Goal: Information Seeking & Learning: Stay updated

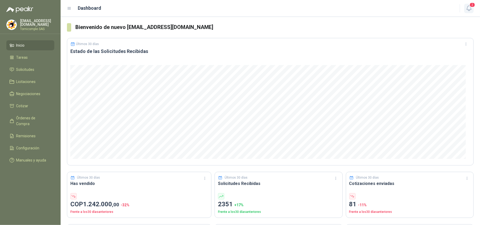
drag, startPoint x: 474, startPoint y: 3, endPoint x: 471, endPoint y: 5, distance: 4.1
click at [473, 3] on span "2" at bounding box center [472, 4] width 6 height 5
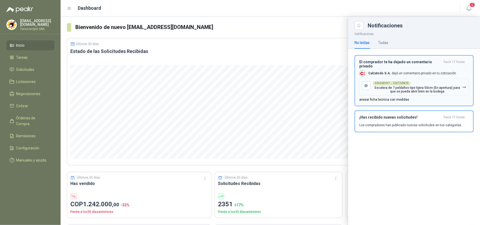
click at [431, 81] on div "SOL048707 → COT158875 Escalera de 7 peldaños tipo tijera 50cm (En apertura) par…" at bounding box center [417, 87] width 89 height 12
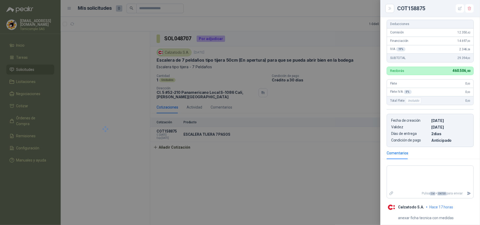
scroll to position [89, 0]
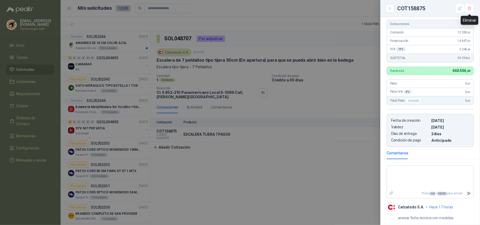
click at [309, 184] on div at bounding box center [240, 112] width 480 height 225
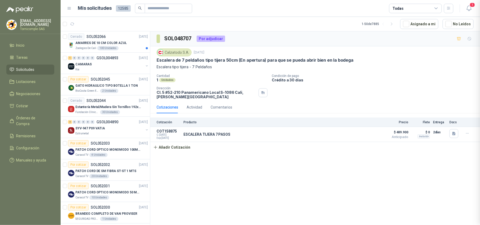
drag, startPoint x: 320, startPoint y: 119, endPoint x: 320, endPoint y: 116, distance: 2.9
click at [320, 118] on div at bounding box center [240, 112] width 480 height 225
click at [125, 47] on div "Zoologico De Cali 100 Unidades" at bounding box center [111, 48] width 72 height 4
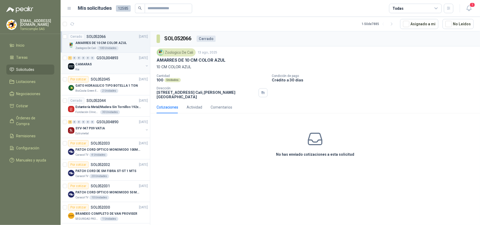
click at [99, 54] on div "1 0 0 0 0 0 GSOL004893 [DATE] CAMARAS Kia" at bounding box center [105, 63] width 89 height 21
click at [468, 11] on icon "button" at bounding box center [469, 8] width 7 height 7
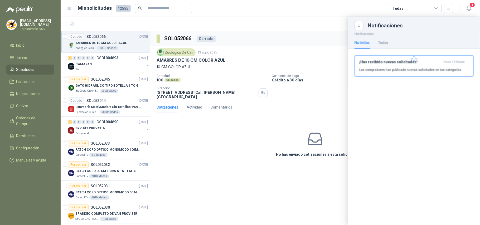
click at [432, 74] on div at bounding box center [414, 58] width 132 height 57
click at [429, 69] on p "Los compradores han publicado nuevas solicitudes en tus categorías." at bounding box center [410, 69] width 103 height 5
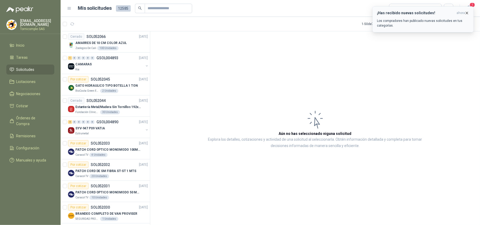
drag, startPoint x: 449, startPoint y: 20, endPoint x: 456, endPoint y: 17, distance: 7.2
click at [449, 20] on p "Los compradores han publicado nuevas solicitudes en tus categorías." at bounding box center [423, 22] width 92 height 9
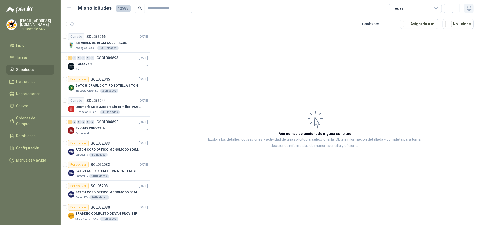
click at [467, 10] on icon "button" at bounding box center [469, 8] width 7 height 7
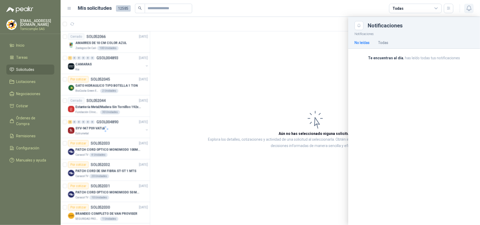
click at [467, 10] on icon "button" at bounding box center [469, 8] width 7 height 7
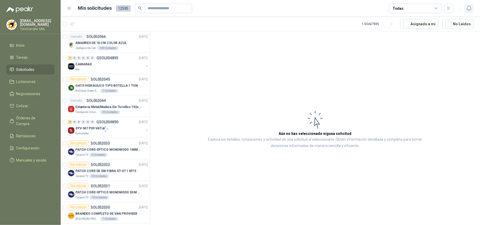
click at [467, 10] on icon "button" at bounding box center [469, 8] width 7 height 7
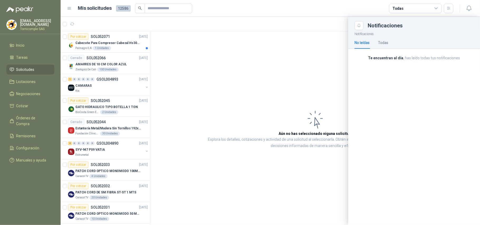
drag, startPoint x: 223, startPoint y: 48, endPoint x: 170, endPoint y: 48, distance: 53.2
click at [223, 48] on div at bounding box center [270, 121] width 419 height 208
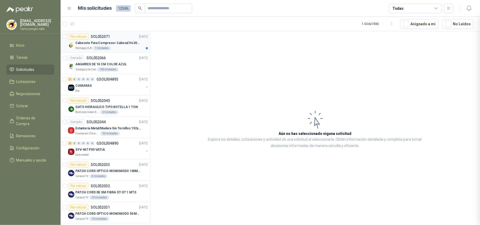
click at [96, 48] on div "1 Unidades" at bounding box center [102, 48] width 18 height 4
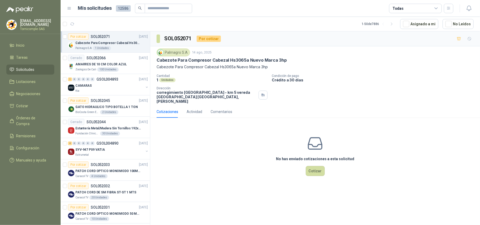
click at [35, 70] on li "Solicitudes" at bounding box center [30, 70] width 42 height 6
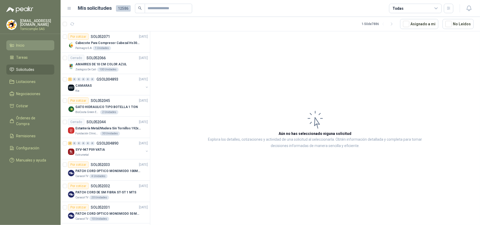
click at [33, 46] on li "Inicio" at bounding box center [30, 45] width 42 height 6
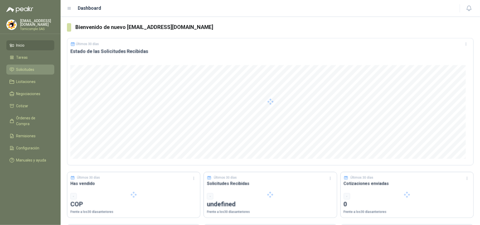
click at [21, 71] on span "Solicitudes" at bounding box center [25, 70] width 18 height 6
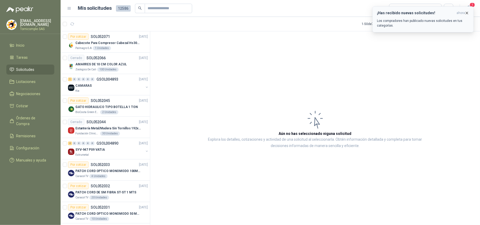
click at [466, 13] on icon "button" at bounding box center [466, 13] width 4 height 4
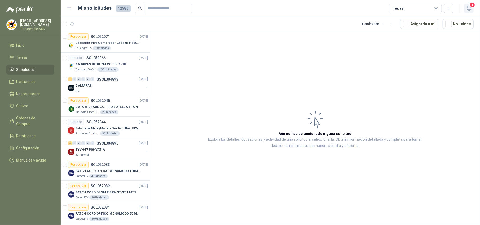
click at [468, 8] on icon "button" at bounding box center [469, 8] width 7 height 7
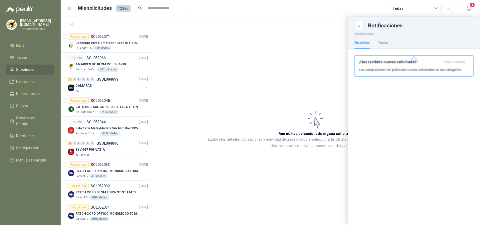
click at [445, 62] on div at bounding box center [414, 58] width 132 height 57
click at [445, 63] on span "hace 1 minuto" at bounding box center [453, 62] width 21 height 4
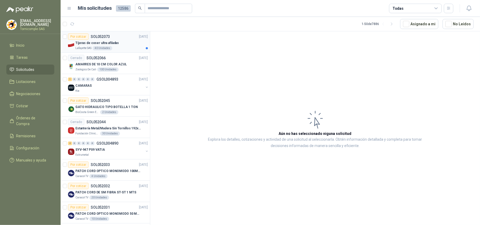
click at [111, 42] on p "Tijeras de coser ultra afiladas" at bounding box center [96, 43] width 43 height 5
